Goal: Check status

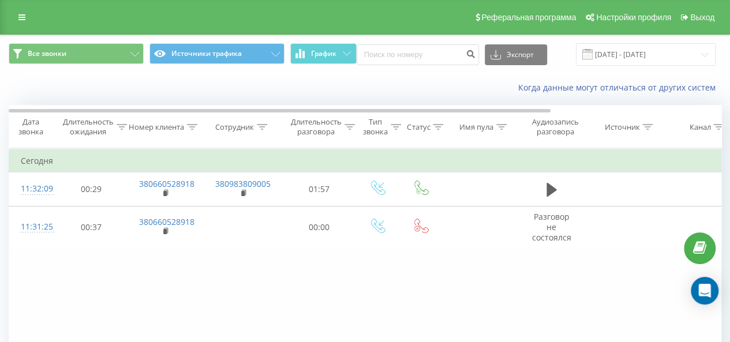
click at [247, 281] on div "Фильтровать по условию Равно Отмена OK Фильтровать по условию Содержит Отмена O…" at bounding box center [365, 278] width 712 height 260
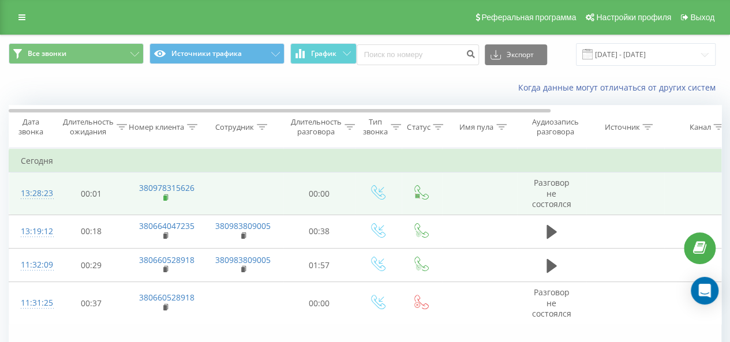
click at [164, 196] on rect at bounding box center [164, 198] width 3 height 5
